Goal: Task Accomplishment & Management: Use online tool/utility

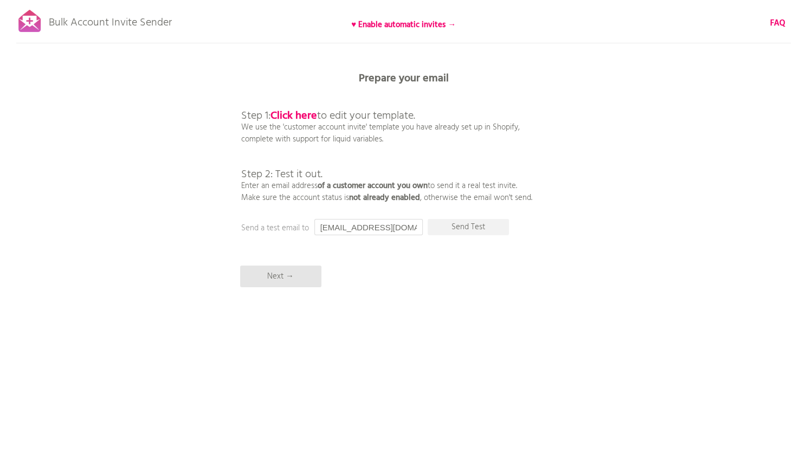
click at [397, 224] on input "[EMAIL_ADDRESS][DOMAIN_NAME]" at bounding box center [368, 227] width 108 height 16
drag, startPoint x: 392, startPoint y: 231, endPoint x: 117, endPoint y: 229, distance: 274.7
click at [117, 229] on div "Bulk Account Invite Sender ♥ Enable automatic invites → FAQ Synced all customer…" at bounding box center [403, 189] width 807 height 379
paste input "[PERSON_NAME]@roseaupensant"
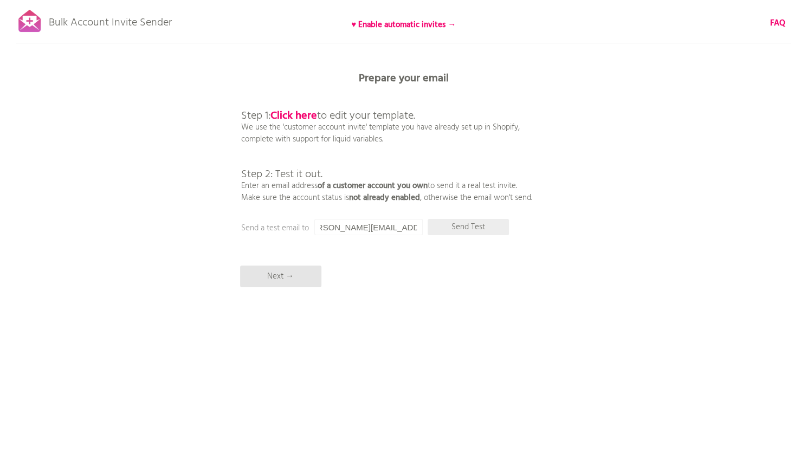
click at [453, 231] on p "Send Test" at bounding box center [467, 227] width 81 height 16
click at [350, 229] on input "[PERSON_NAME][EMAIL_ADDRESS][DOMAIN_NAME]" at bounding box center [368, 227] width 108 height 16
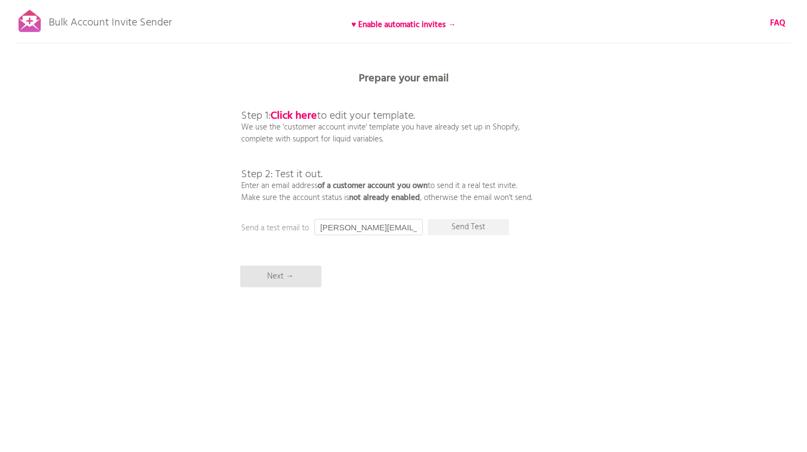
paste input "info@b-three"
type input "[EMAIL_ADDRESS][DOMAIN_NAME]"
click at [468, 294] on div "Bulk Account Invite Sender ♥ Enable automatic invites → FAQ Synced all customer…" at bounding box center [403, 189] width 807 height 379
click at [278, 282] on p "Next →" at bounding box center [280, 276] width 81 height 22
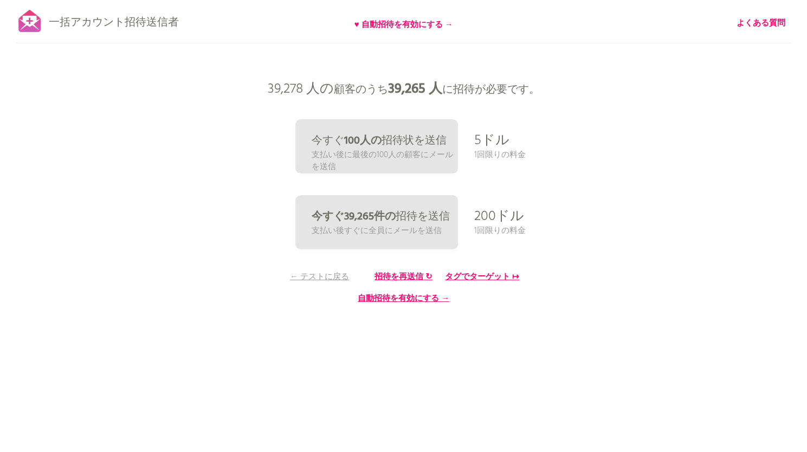
drag, startPoint x: 610, startPoint y: 264, endPoint x: 680, endPoint y: 245, distance: 72.3
click at [704, 242] on div "一括アカウント招待送信者 ♥ 自動招待を有効にする → よくある質問 すべての顧客を同期しました。 送信を一時停止 （これには最大30分かかる場合があります）…" at bounding box center [403, 189] width 807 height 379
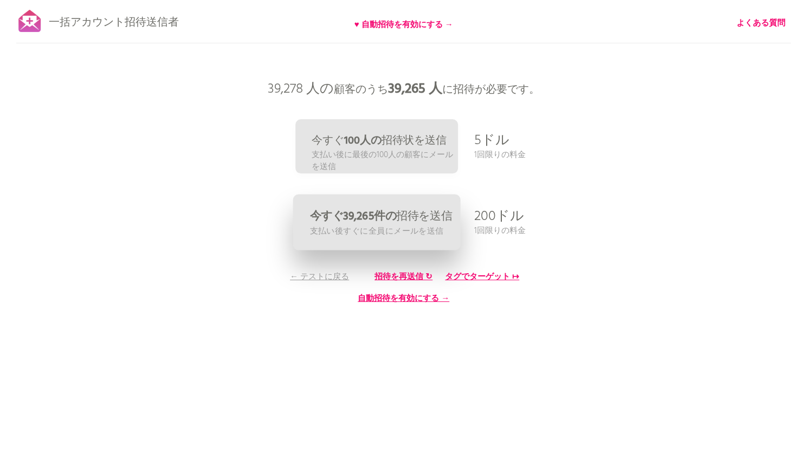
click at [411, 238] on link "今すぐ39,265件の 招待 を送信 支払い後すぐに全員にメールを送信" at bounding box center [376, 223] width 167 height 56
